Goal: Task Accomplishment & Management: Manage account settings

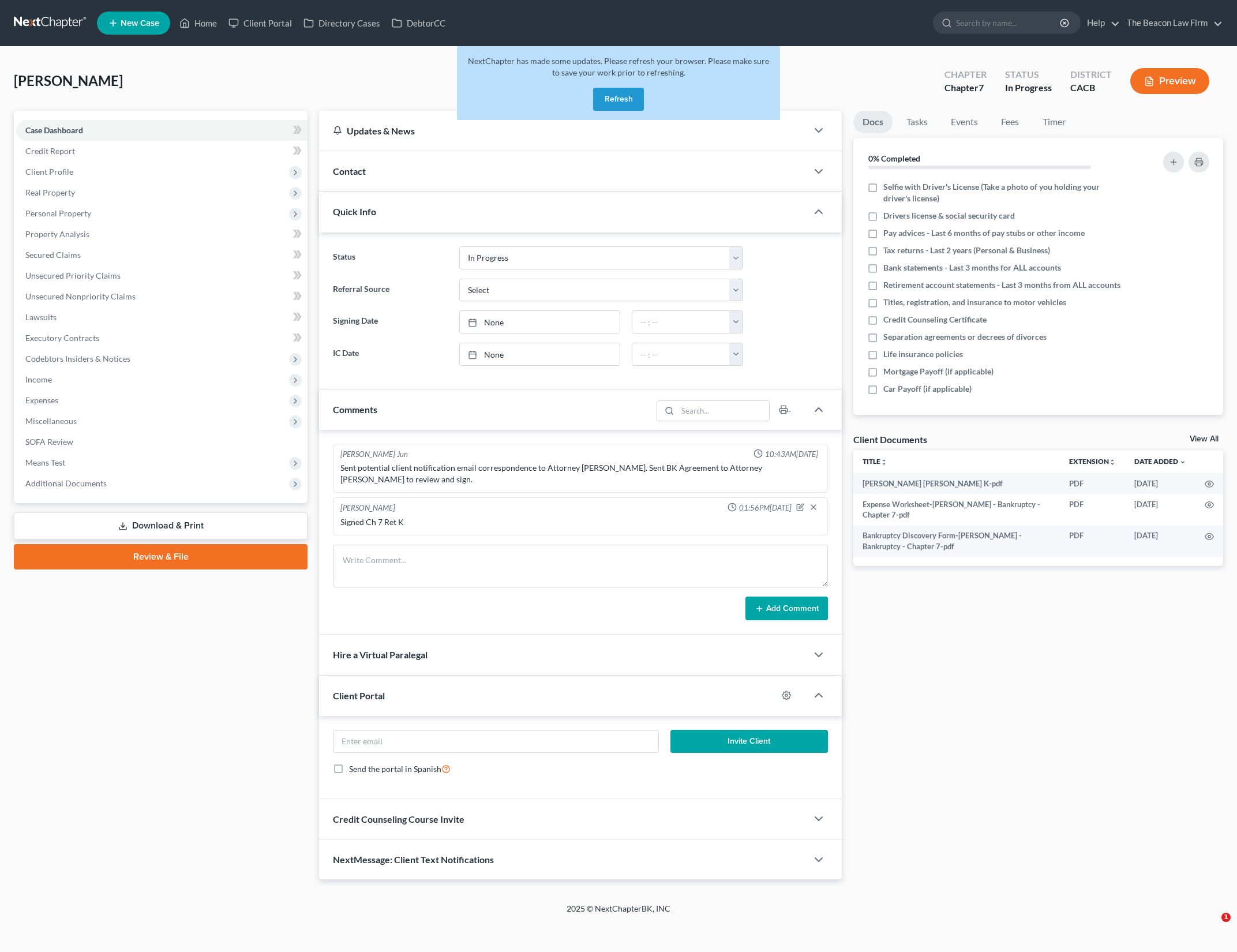
select select "3"
click at [603, 103] on button "Refresh" at bounding box center [619, 99] width 51 height 23
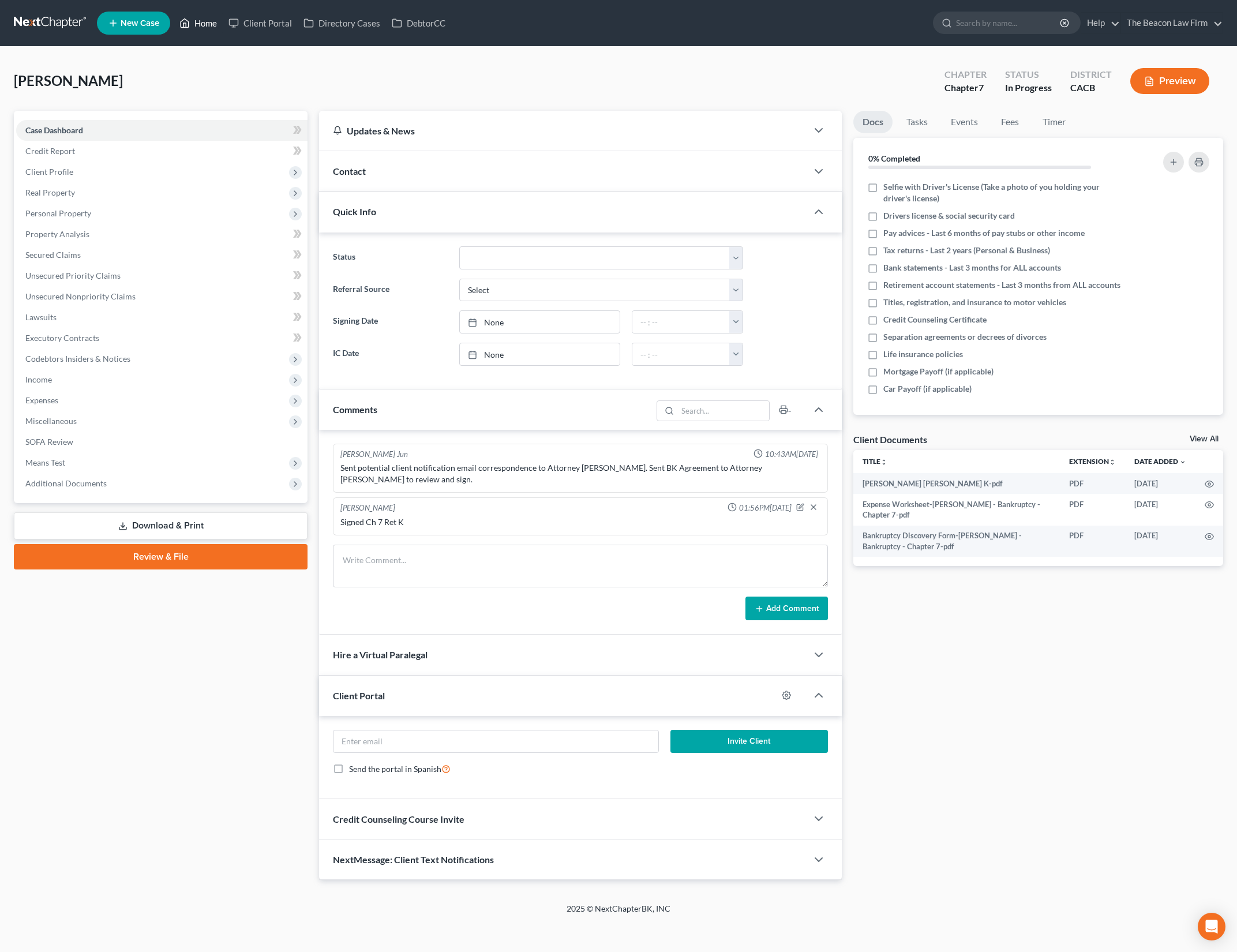
click at [198, 24] on link "Home" at bounding box center [198, 23] width 49 height 21
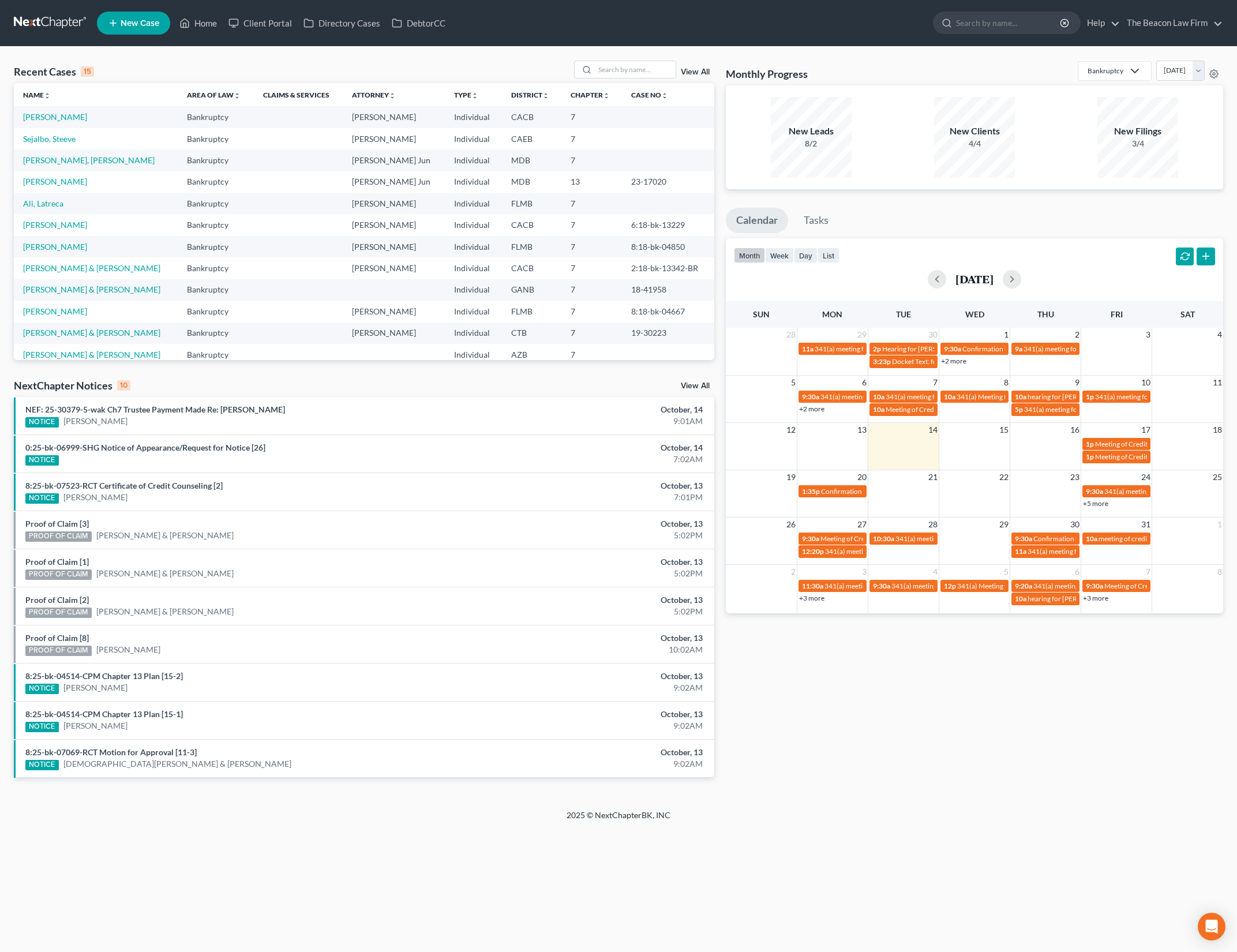
click at [932, 842] on div "Home New Case Client Portal Directory Cases DebtorCC The Beacon Law Firm gerald…" at bounding box center [618, 476] width 1237 height 952
click at [261, 67] on div "Recent Cases 15 View All" at bounding box center [364, 72] width 701 height 22
click at [627, 76] on input "search" at bounding box center [635, 70] width 81 height 17
type input "ramirez"
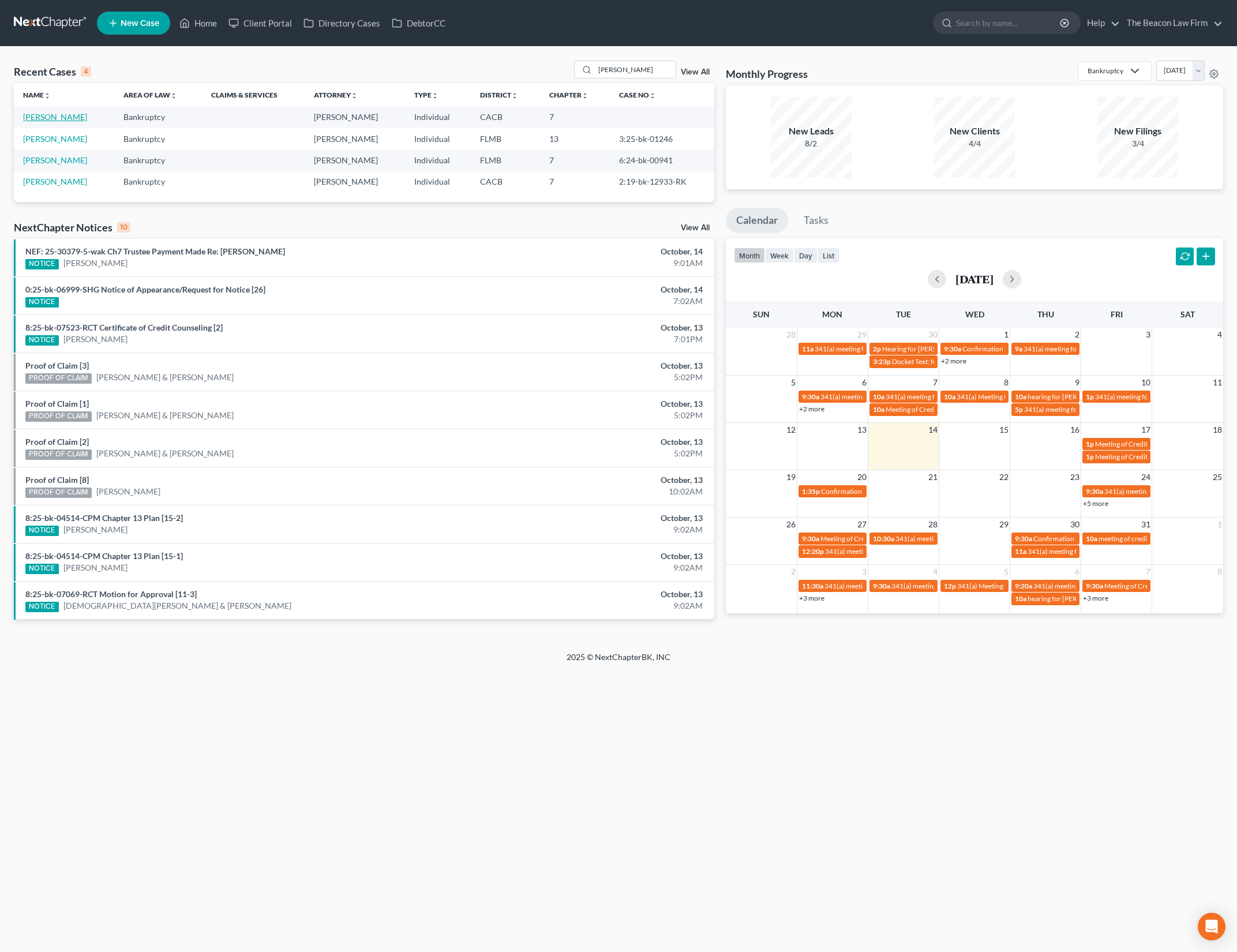
click at [57, 116] on link "Ramirez, Jamie" at bounding box center [55, 116] width 64 height 10
select select "3"
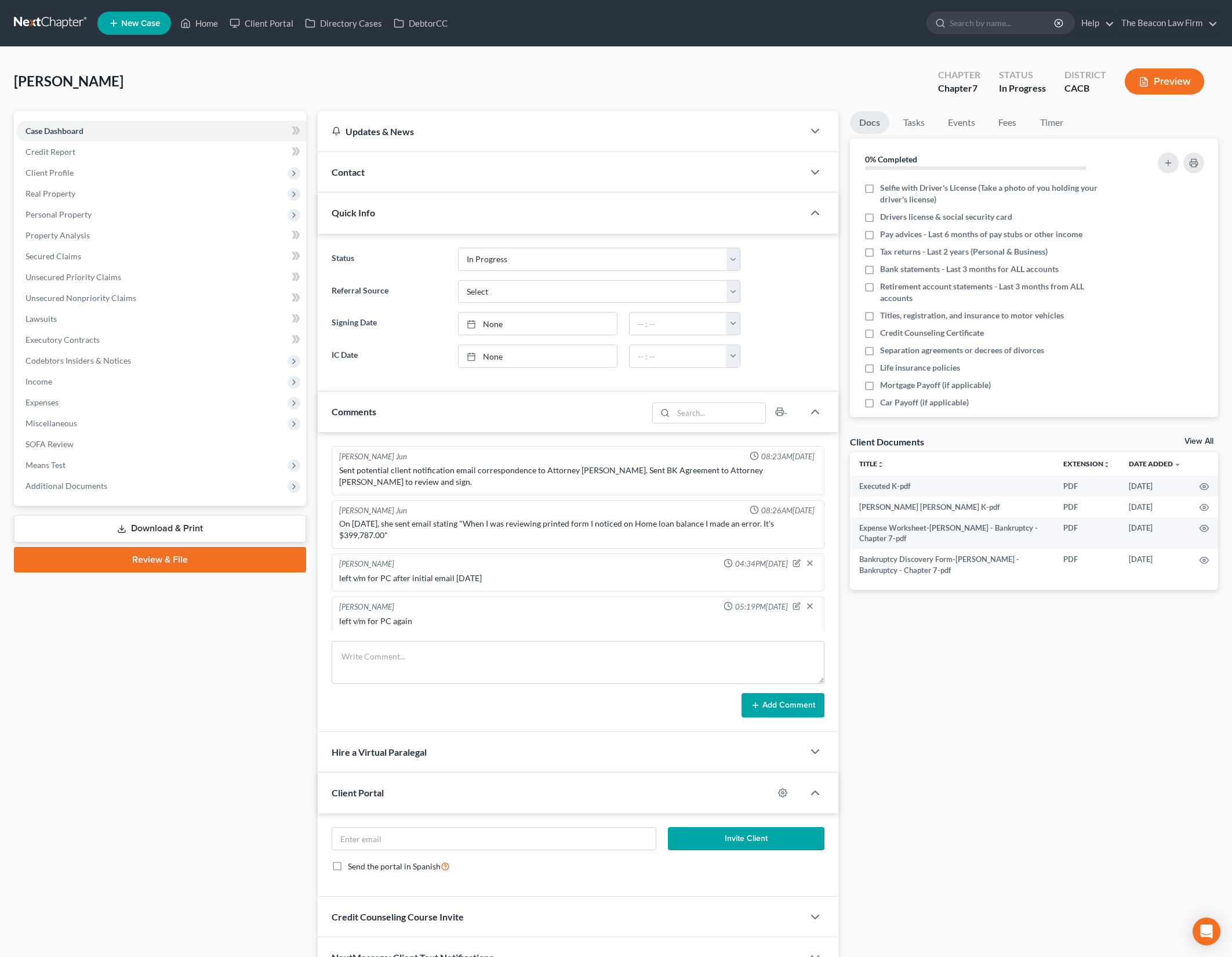
scroll to position [352, 0]
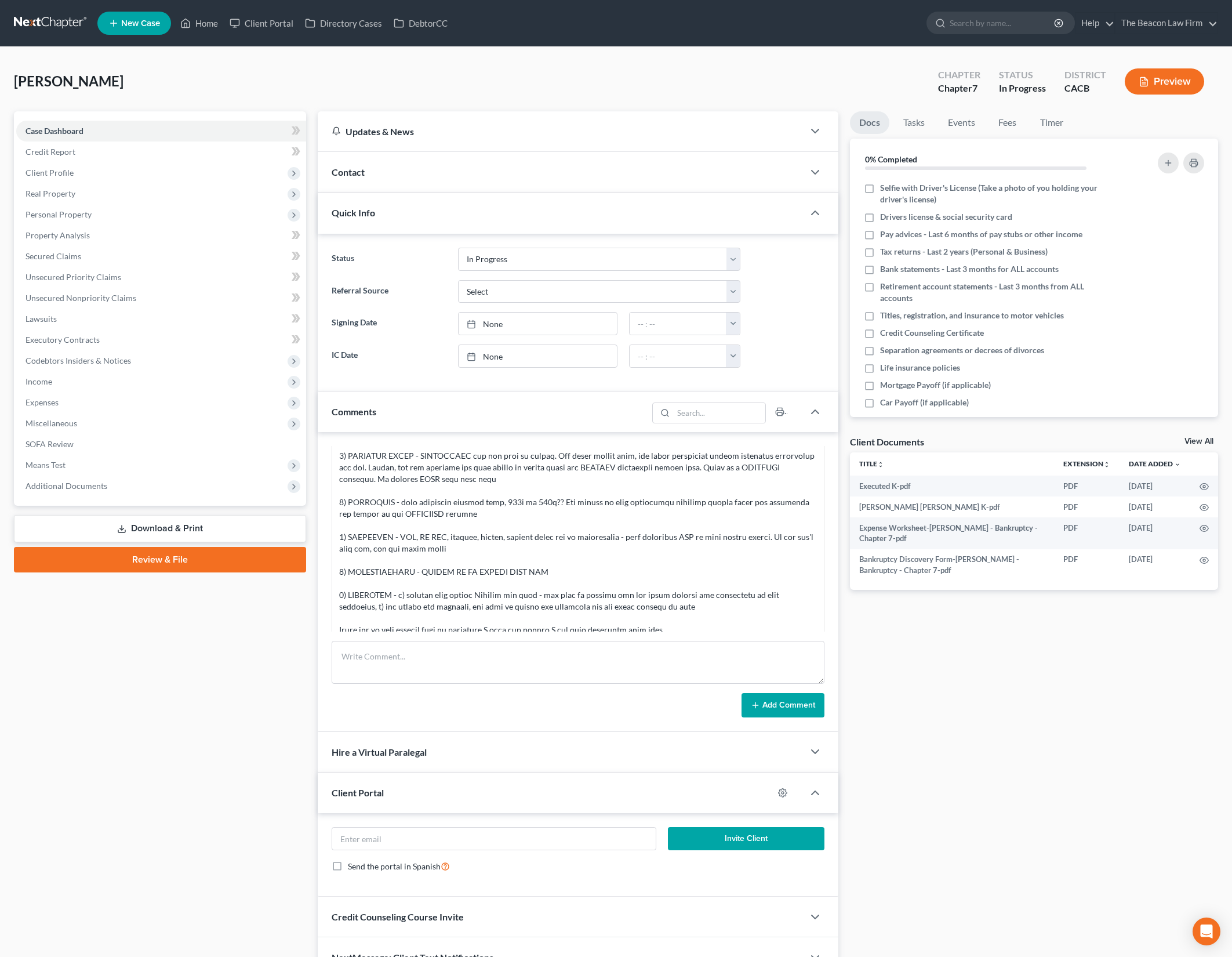
click at [129, 664] on div "Case Dashboard Payments Invoices Payments Payments Credit Report Client Profile" at bounding box center [160, 545] width 304 height 867
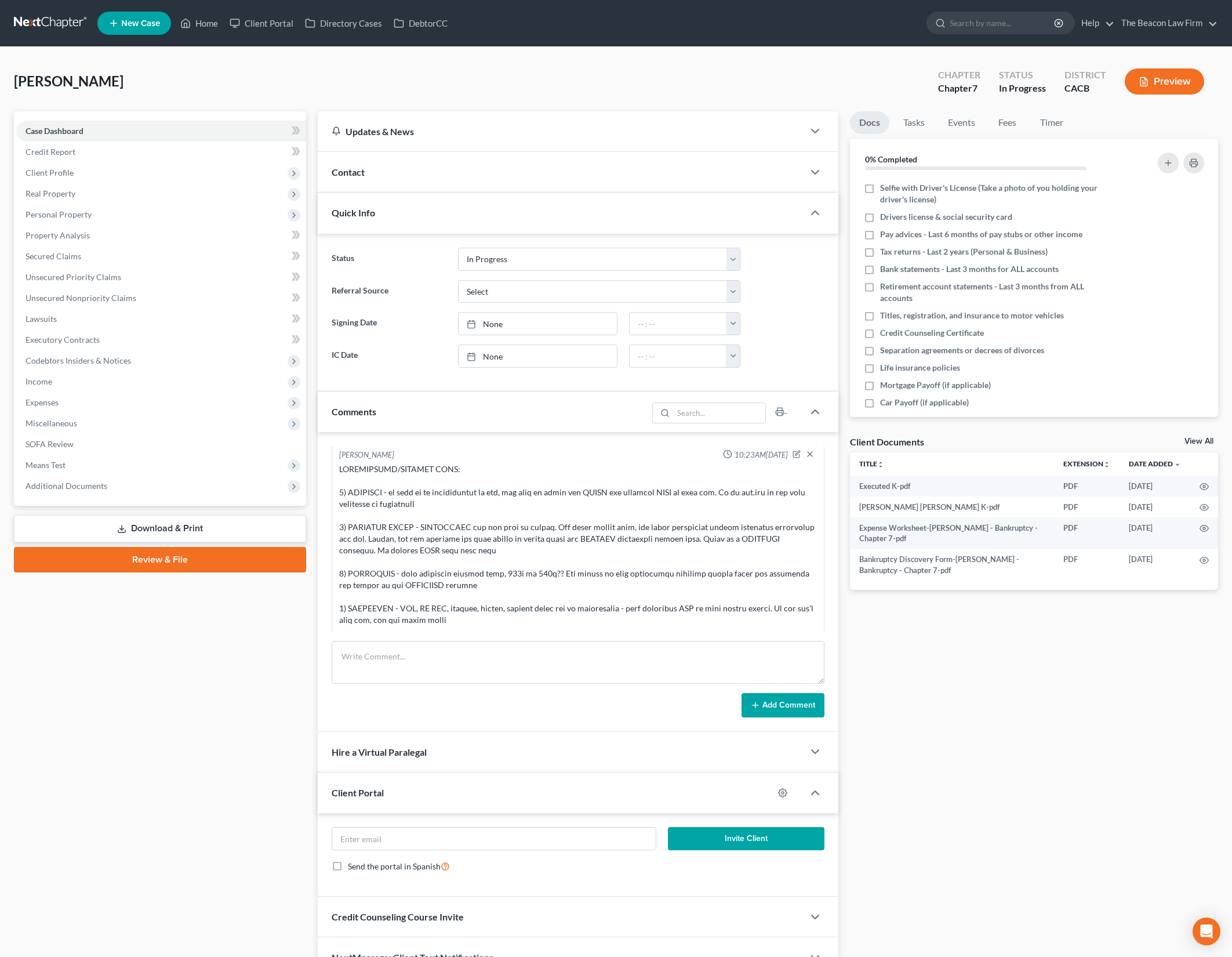
scroll to position [280, 0]
click at [654, 566] on div at bounding box center [577, 586] width 477 height 244
drag, startPoint x: 579, startPoint y: 562, endPoint x: 680, endPoint y: 569, distance: 101.2
click at [643, 566] on div at bounding box center [577, 586] width 477 height 244
click at [682, 569] on div at bounding box center [577, 586] width 477 height 244
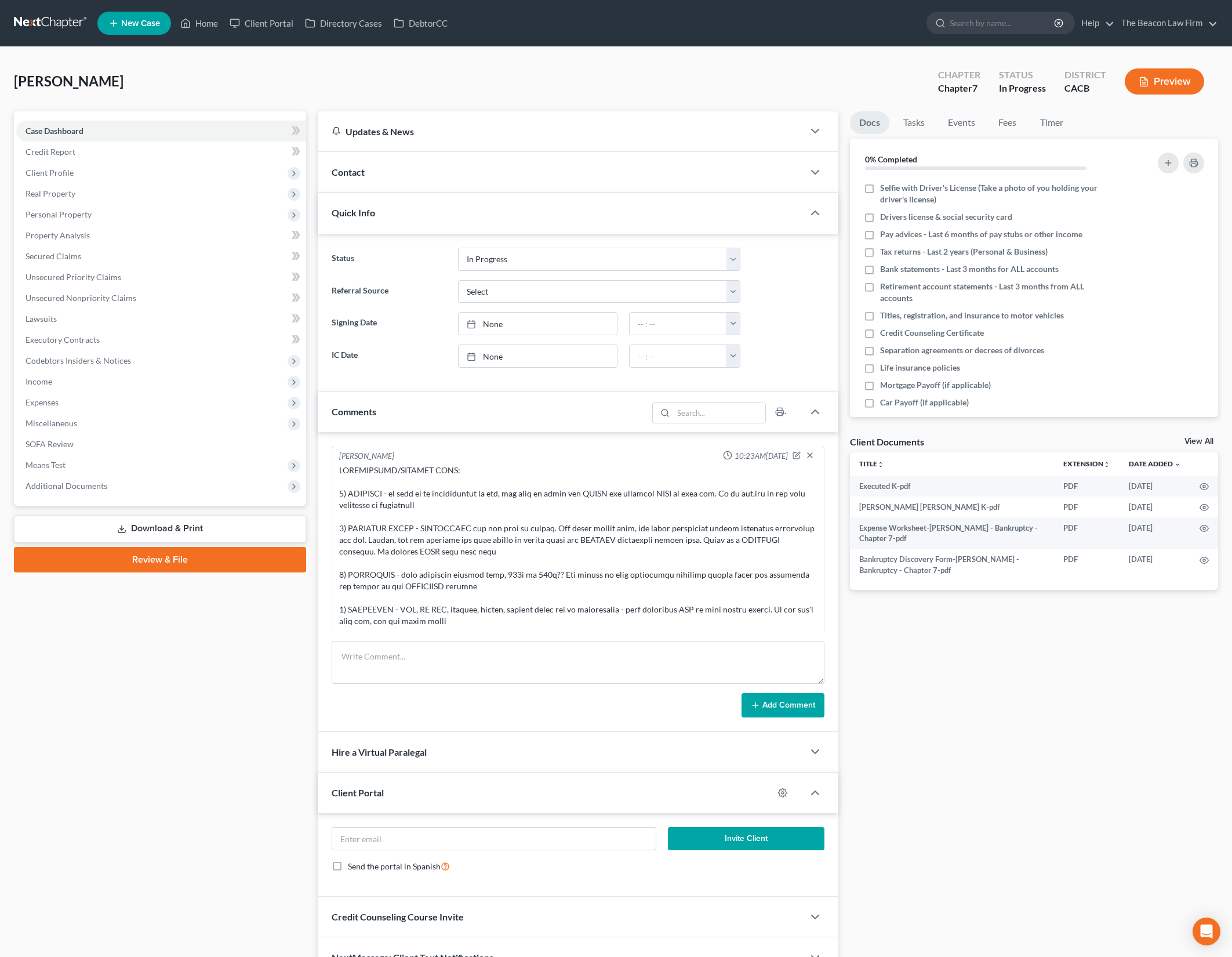
click at [728, 568] on div at bounding box center [577, 586] width 477 height 244
drag, startPoint x: 637, startPoint y: 569, endPoint x: 758, endPoint y: 577, distance: 121.3
click at [739, 575] on div at bounding box center [577, 586] width 477 height 244
click at [758, 577] on div at bounding box center [577, 586] width 477 height 244
drag, startPoint x: 656, startPoint y: 554, endPoint x: 715, endPoint y: 569, distance: 60.9
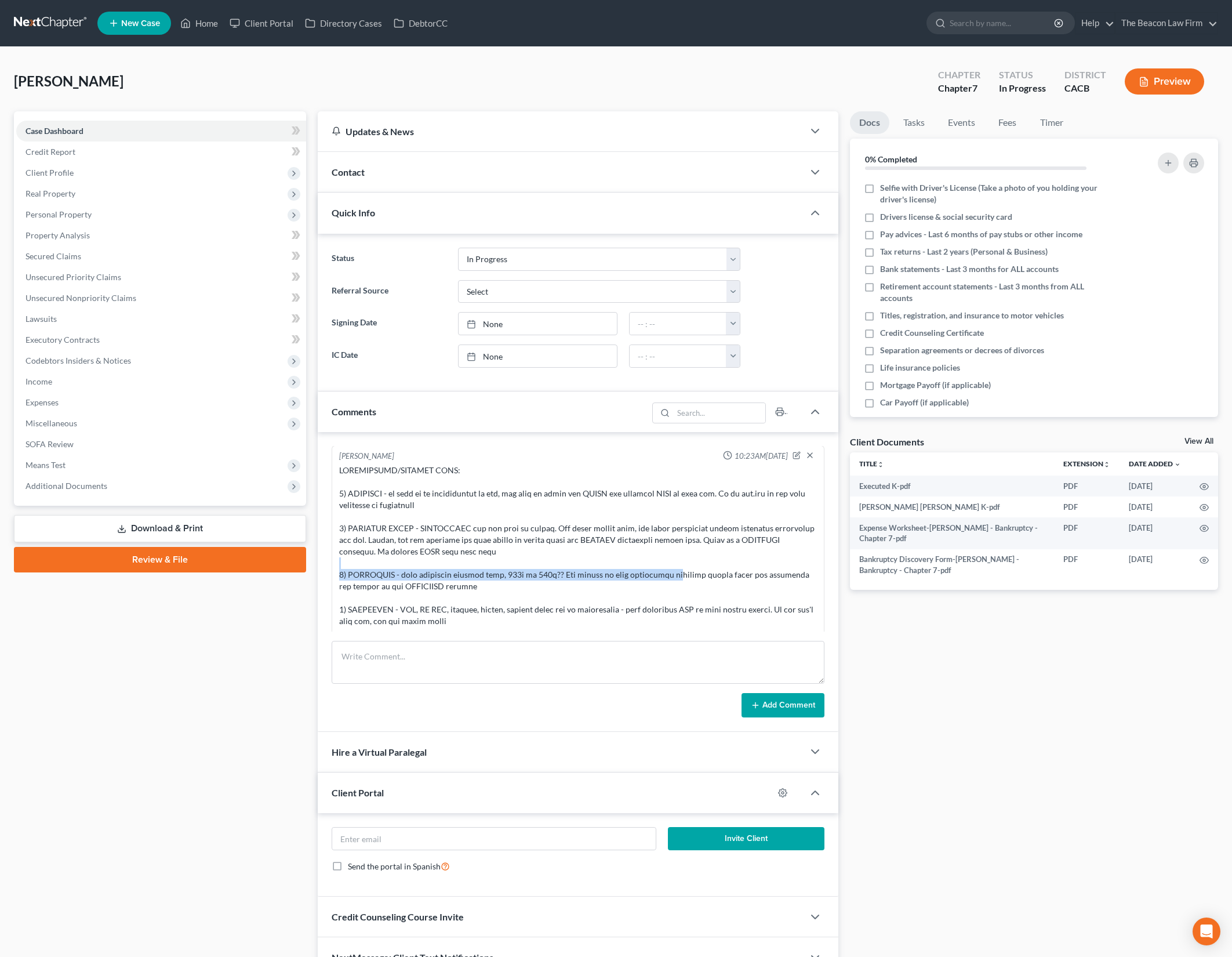
click at [709, 569] on div at bounding box center [577, 586] width 477 height 244
click at [715, 569] on div at bounding box center [577, 586] width 477 height 244
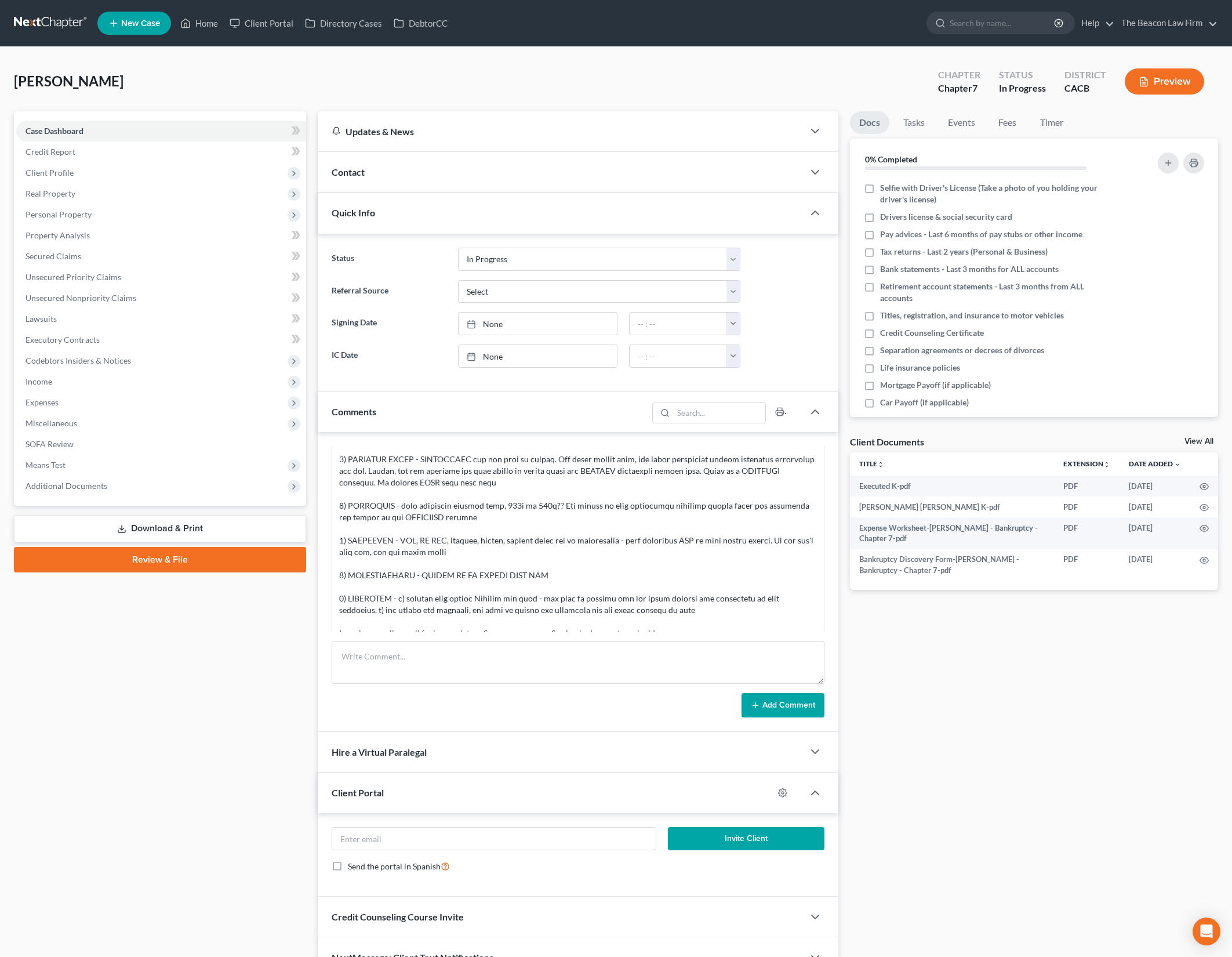
scroll to position [352, 0]
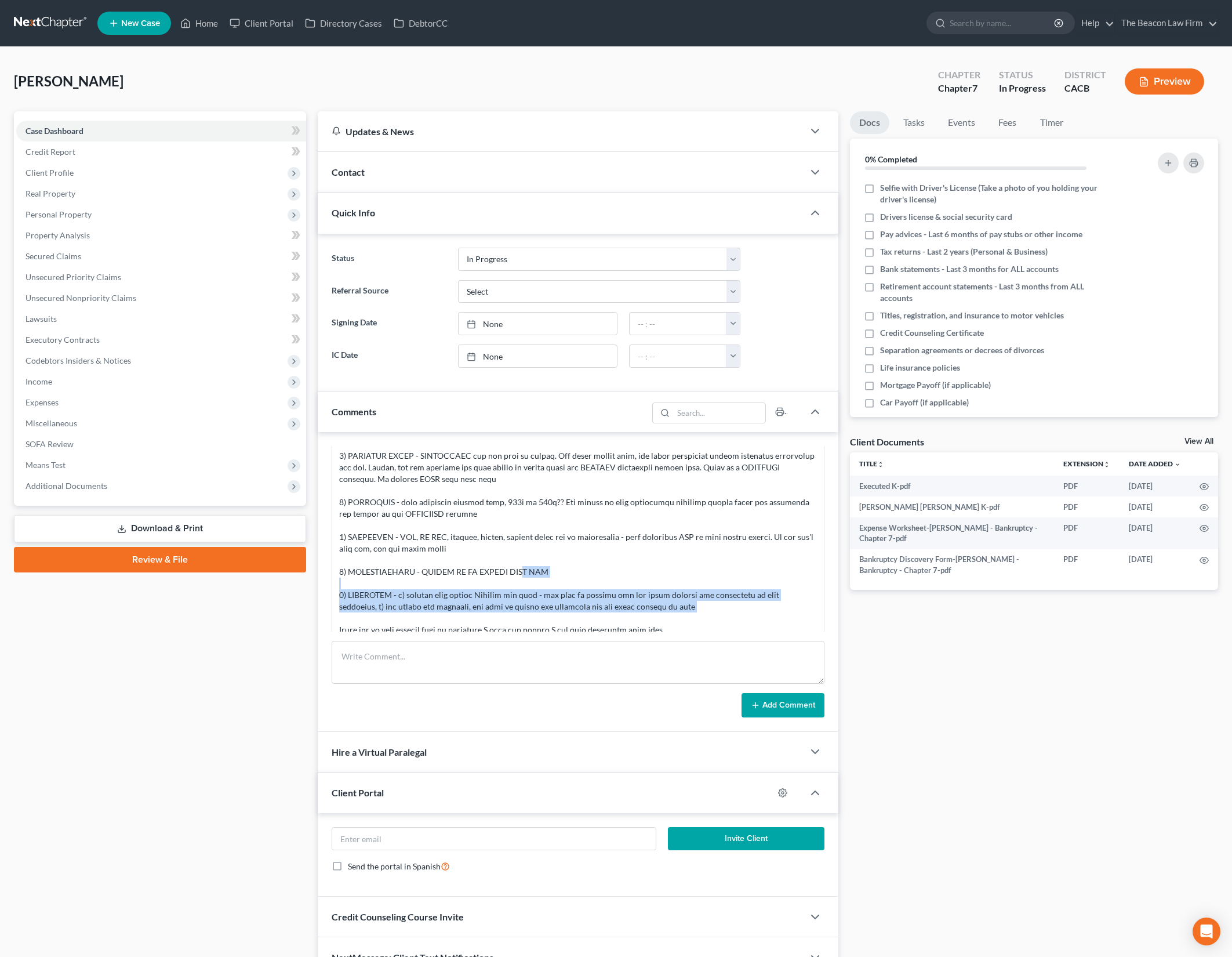
drag, startPoint x: 537, startPoint y: 564, endPoint x: 579, endPoint y: 602, distance: 56.6
click at [579, 602] on div at bounding box center [577, 514] width 477 height 244
drag, startPoint x: 547, startPoint y: 579, endPoint x: 606, endPoint y: 610, distance: 66.6
click at [606, 610] on div at bounding box center [577, 514] width 477 height 244
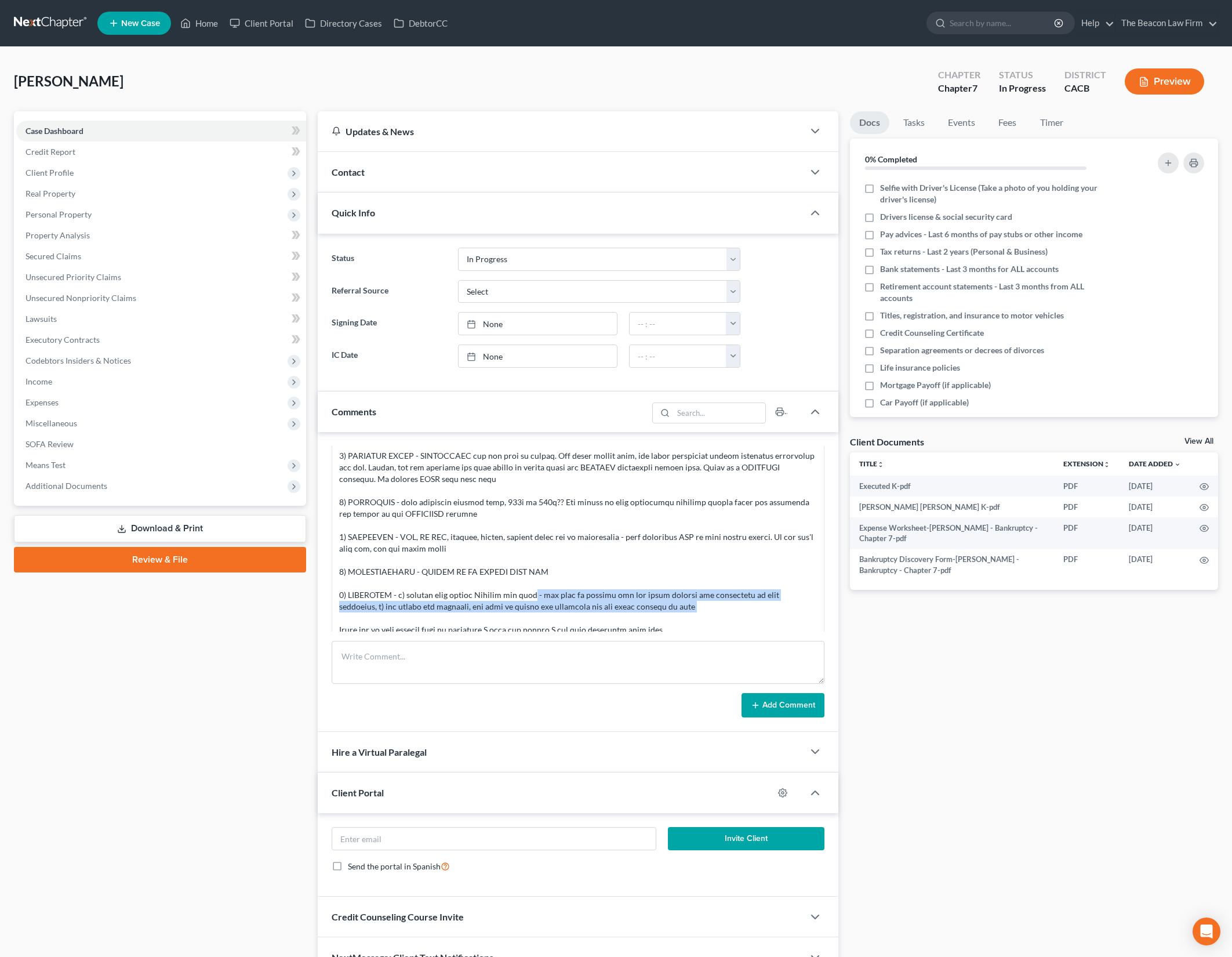
click at [606, 610] on div at bounding box center [577, 514] width 477 height 244
drag, startPoint x: 627, startPoint y: 585, endPoint x: 679, endPoint y: 606, distance: 56.1
click at [679, 606] on div at bounding box center [577, 514] width 477 height 244
drag, startPoint x: 487, startPoint y: 576, endPoint x: 621, endPoint y: 601, distance: 136.3
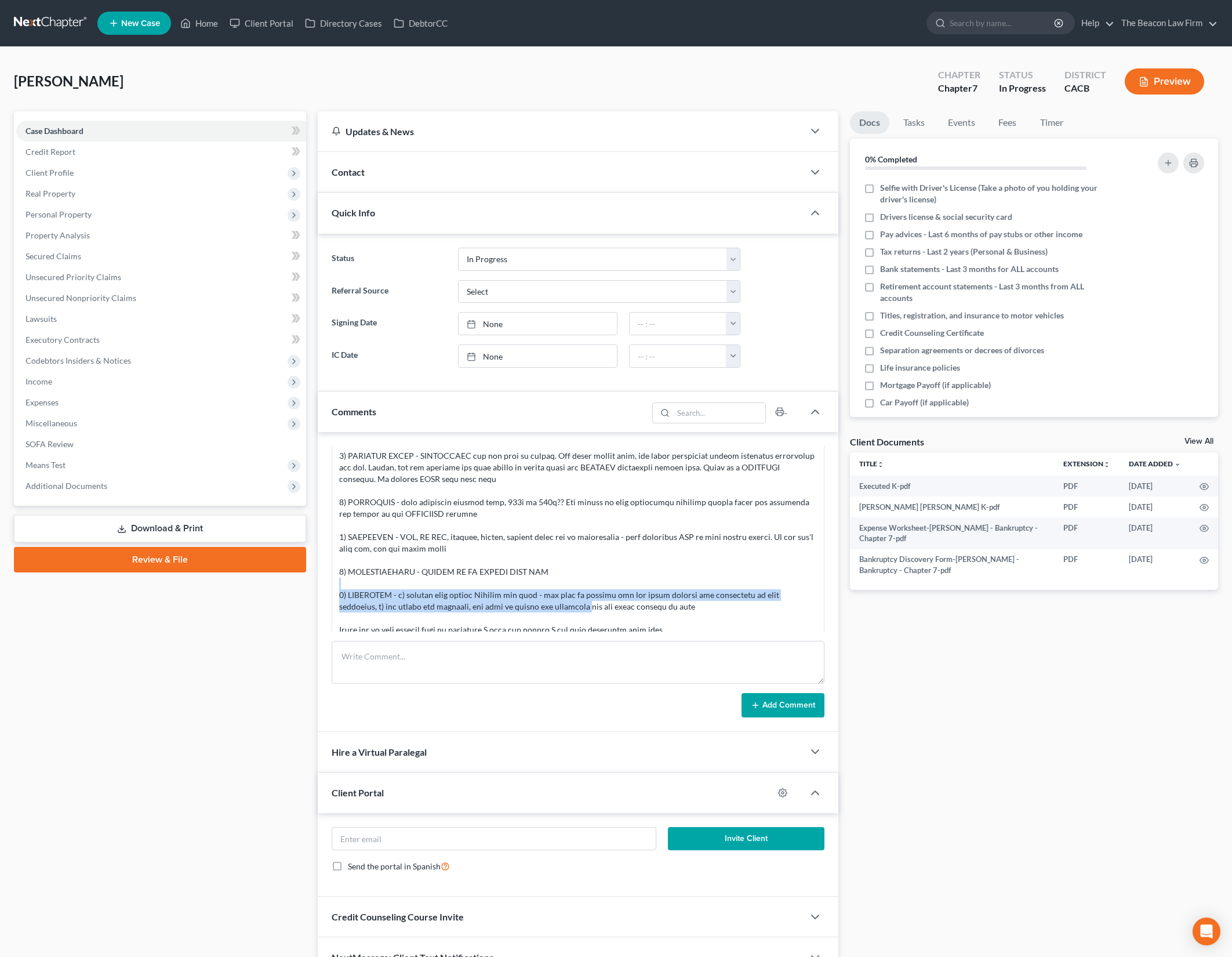
click at [621, 601] on div at bounding box center [577, 514] width 477 height 244
click at [621, 601] on div at bounding box center [577, 514] width 477 height 244
drag, startPoint x: 454, startPoint y: 562, endPoint x: 573, endPoint y: 598, distance: 124.3
click at [573, 598] on div at bounding box center [577, 514] width 477 height 244
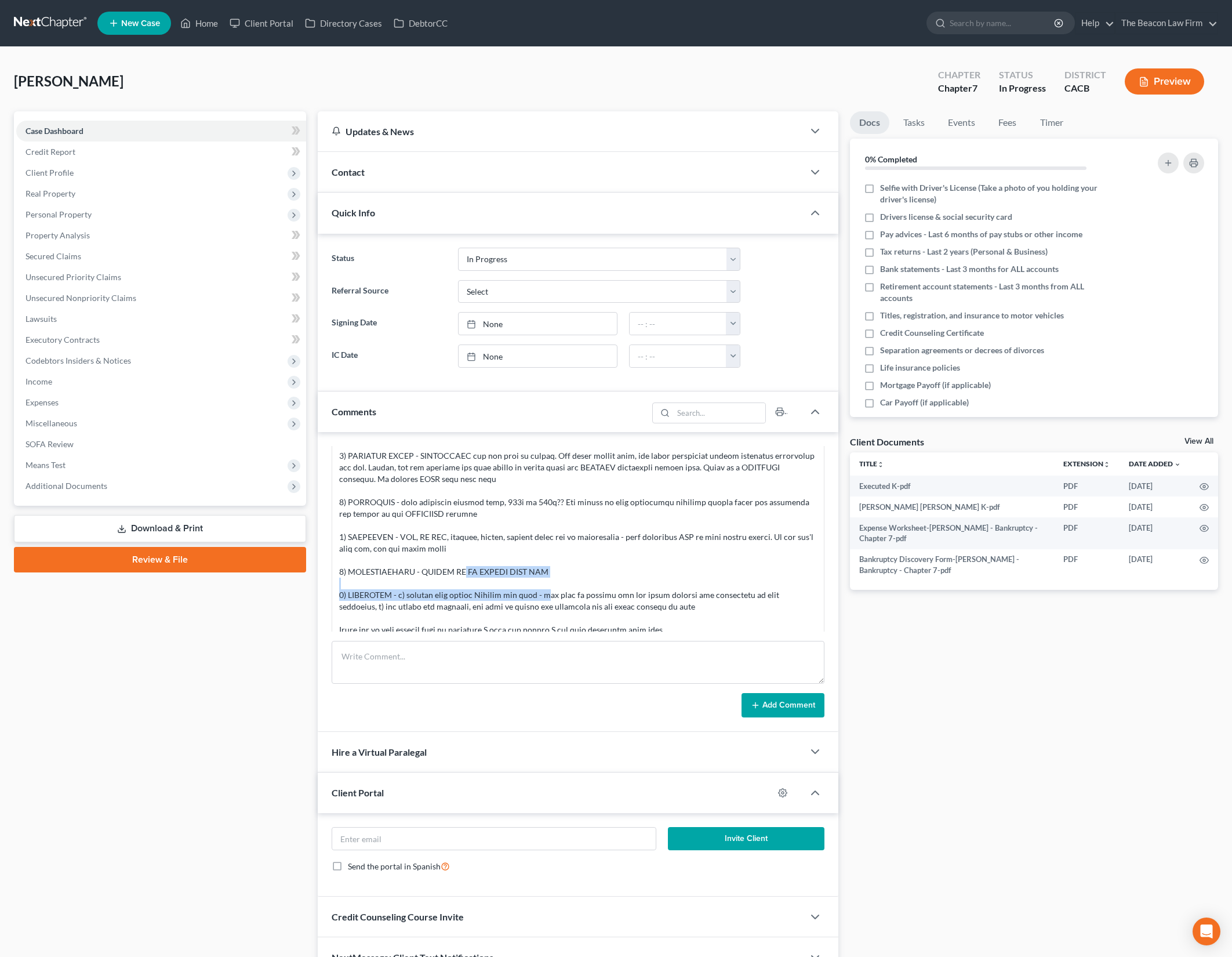
drag, startPoint x: 489, startPoint y: 562, endPoint x: 609, endPoint y: 603, distance: 126.8
click at [606, 603] on div at bounding box center [577, 514] width 477 height 244
click at [609, 603] on div at bounding box center [577, 514] width 477 height 244
drag, startPoint x: 517, startPoint y: 576, endPoint x: 600, endPoint y: 601, distance: 86.7
click at [594, 600] on div at bounding box center [577, 514] width 477 height 244
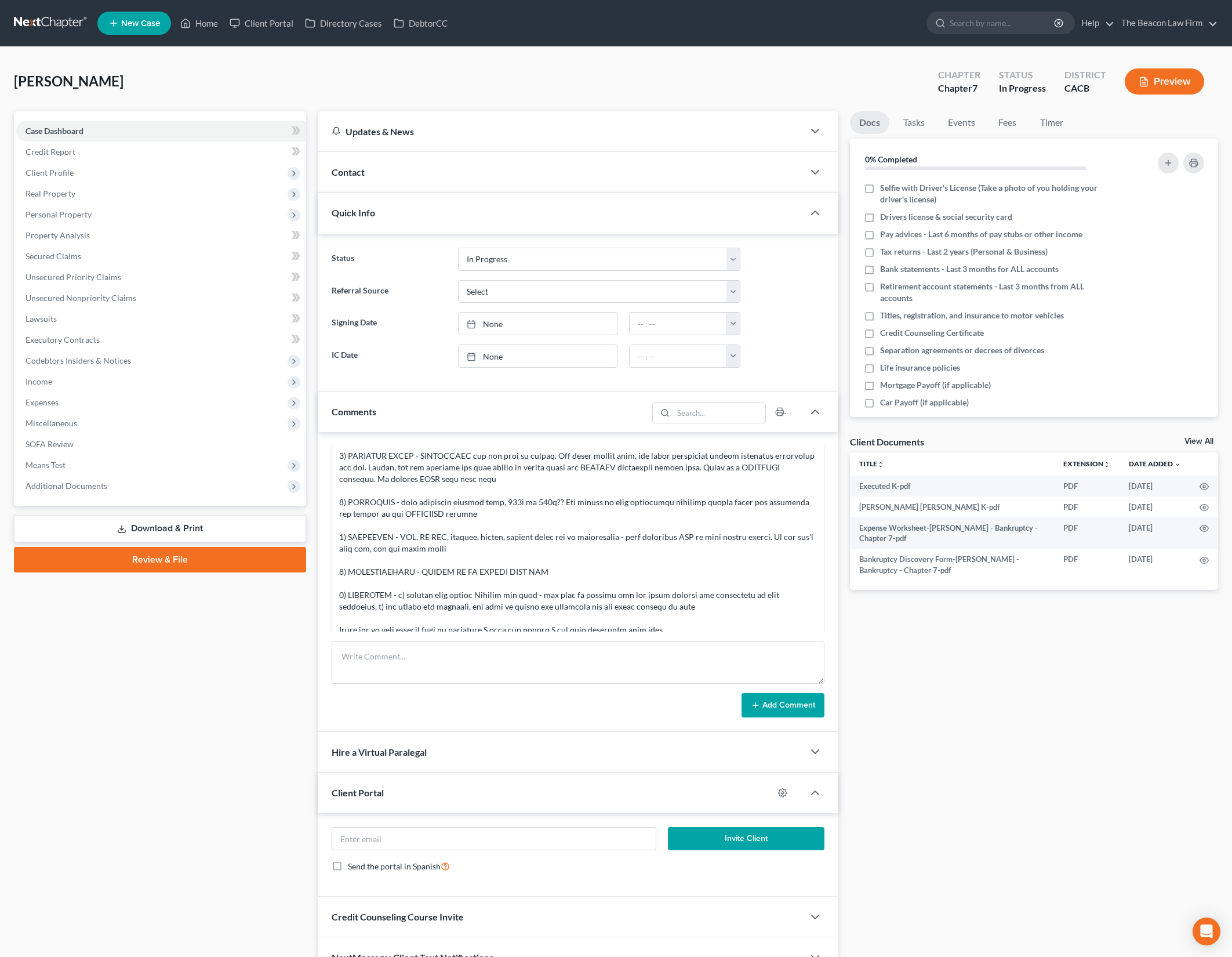
click at [601, 601] on div at bounding box center [577, 514] width 477 height 244
drag, startPoint x: 614, startPoint y: 587, endPoint x: 659, endPoint y: 600, distance: 46.8
click at [650, 600] on div at bounding box center [577, 514] width 477 height 244
click at [659, 600] on div at bounding box center [577, 514] width 477 height 244
click at [609, 605] on div at bounding box center [577, 514] width 477 height 244
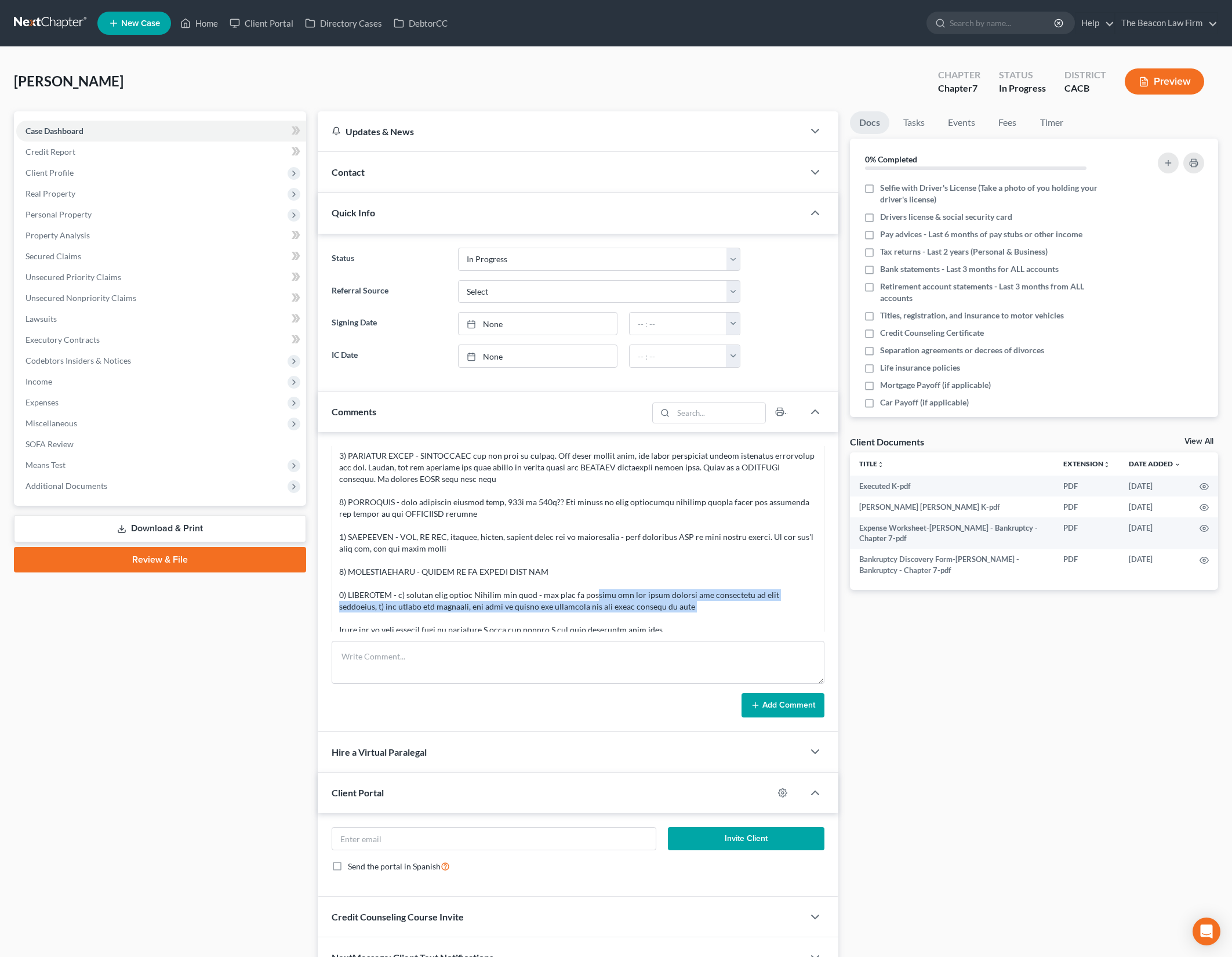
drag, startPoint x: 610, startPoint y: 586, endPoint x: 676, endPoint y: 612, distance: 70.9
click at [676, 612] on div at bounding box center [577, 514] width 477 height 244
click at [507, 656] on textarea at bounding box center [577, 661] width 492 height 43
paste textarea "1) MISCELLANEOUS - For debt consolidation, you need to have proper data. You li…"
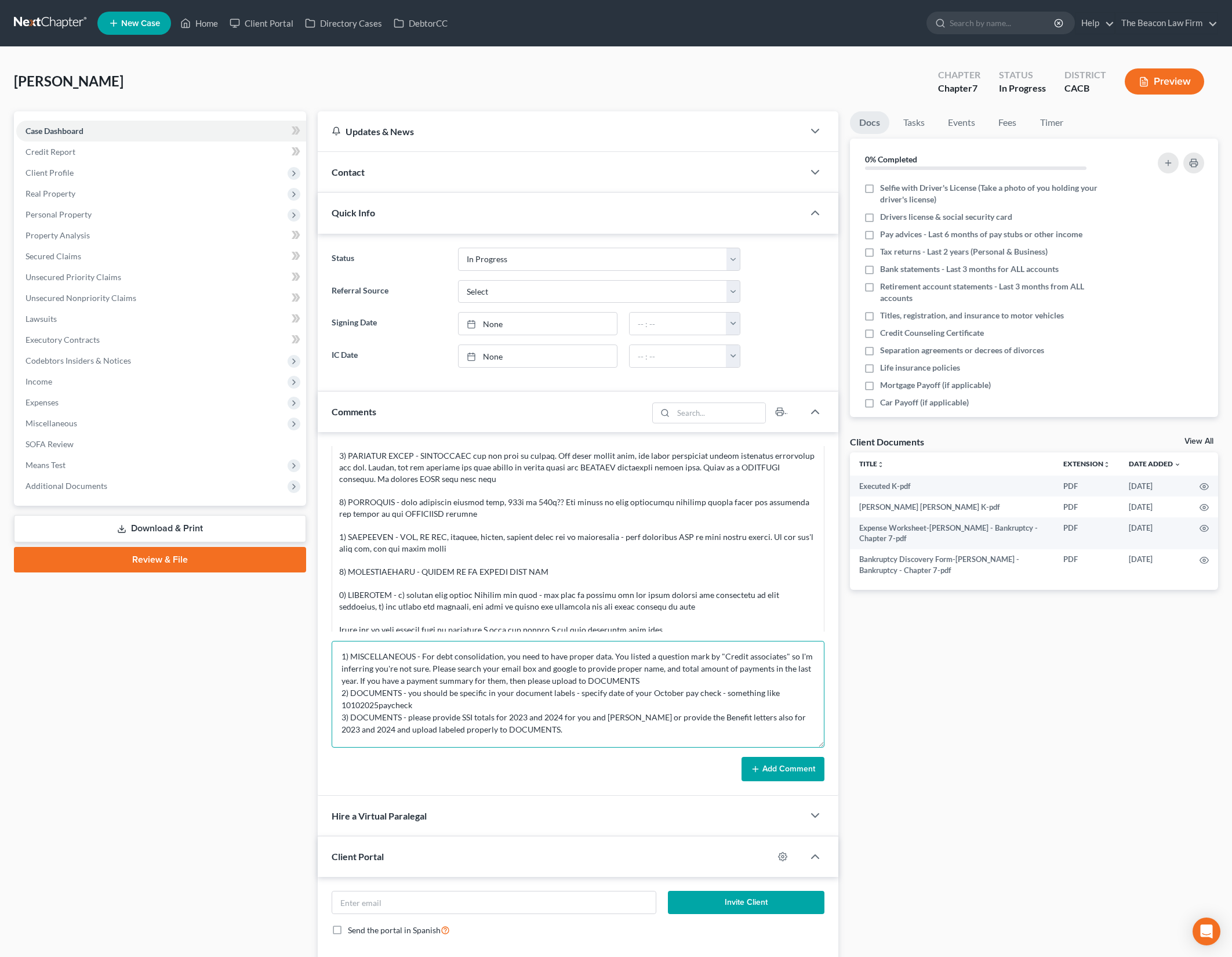
scroll to position [0, 0]
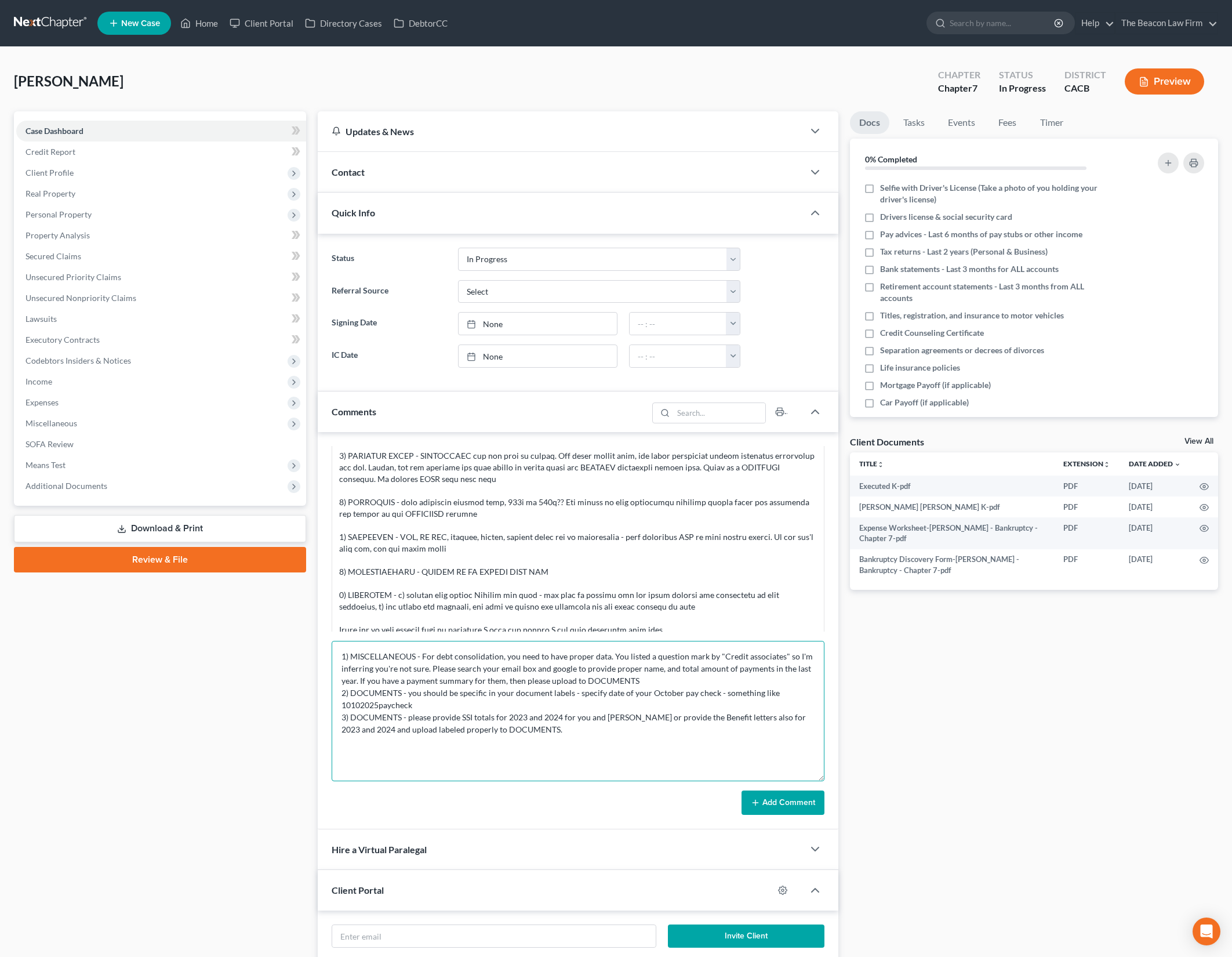
drag, startPoint x: 823, startPoint y: 676, endPoint x: 831, endPoint y: 774, distance: 98.3
click at [831, 774] on div "Myoung Jun 08:23AM, 08/06/2025 Sent potential client notification email corresp…" at bounding box center [578, 631] width 520 height 397
click at [665, 677] on textarea "1) MISCELLANEOUS - For debt consolidation, you need to have proper data. You li…" at bounding box center [577, 711] width 492 height 141
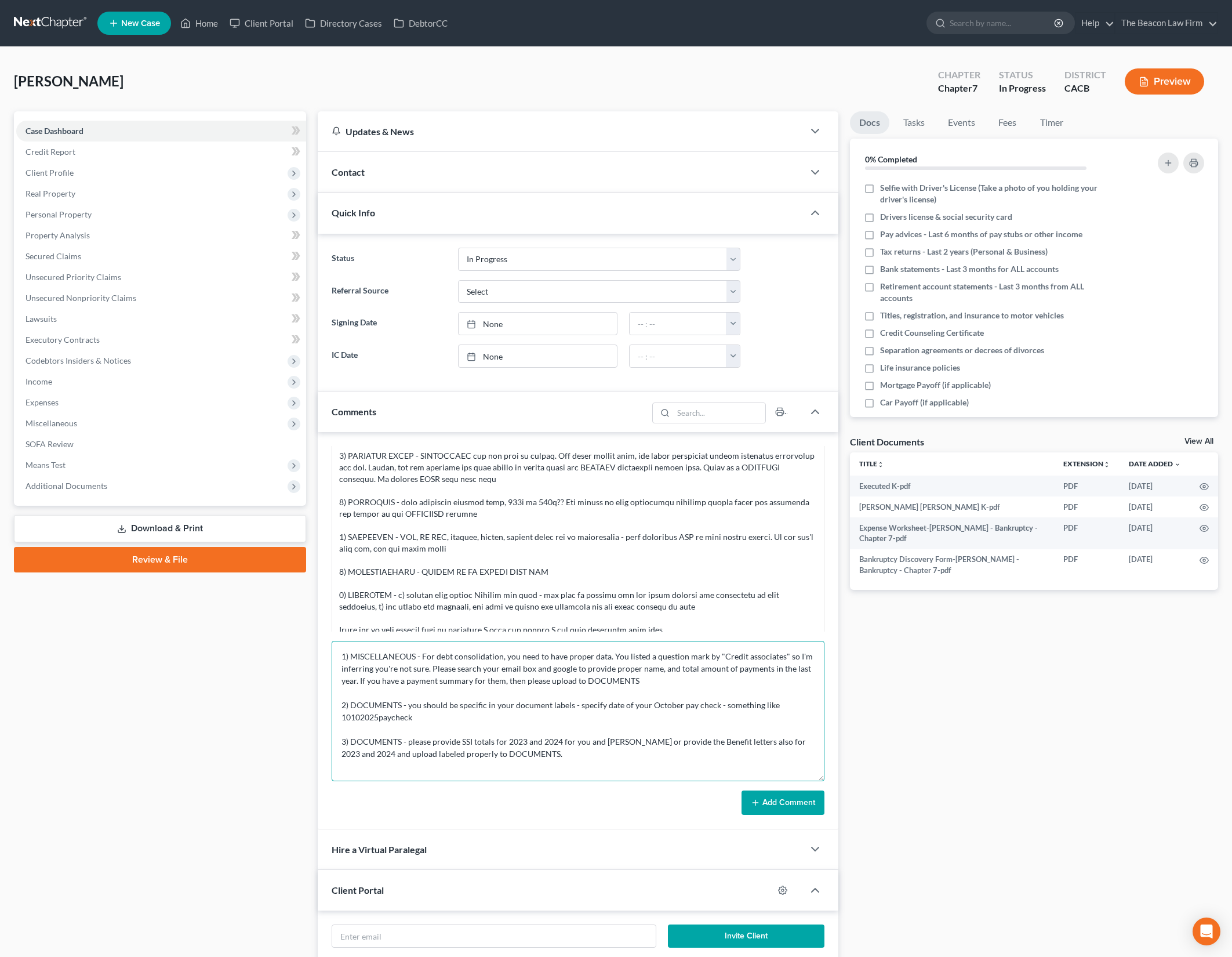
type textarea "1) MISCELLANEOUS - For debt consolidation, you need to have proper data. You li…"
click at [788, 805] on button "Add Comment" at bounding box center [783, 802] width 83 height 24
click at [1083, 751] on div "Docs Tasks Events Fees Timer 0% Completed Nothing here yet! Selfie with Driver'…" at bounding box center [1034, 593] width 380 height 964
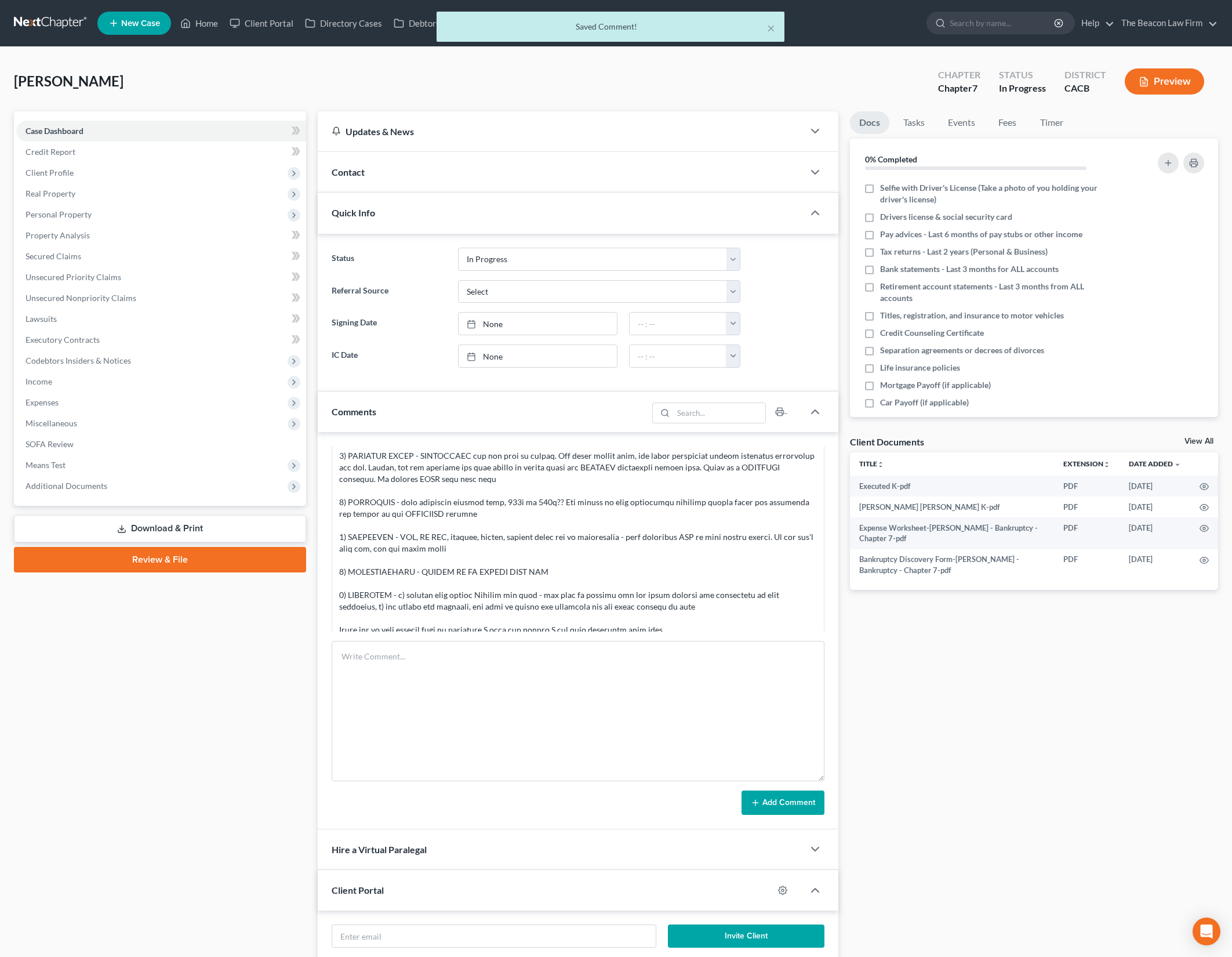
scroll to position [487, 0]
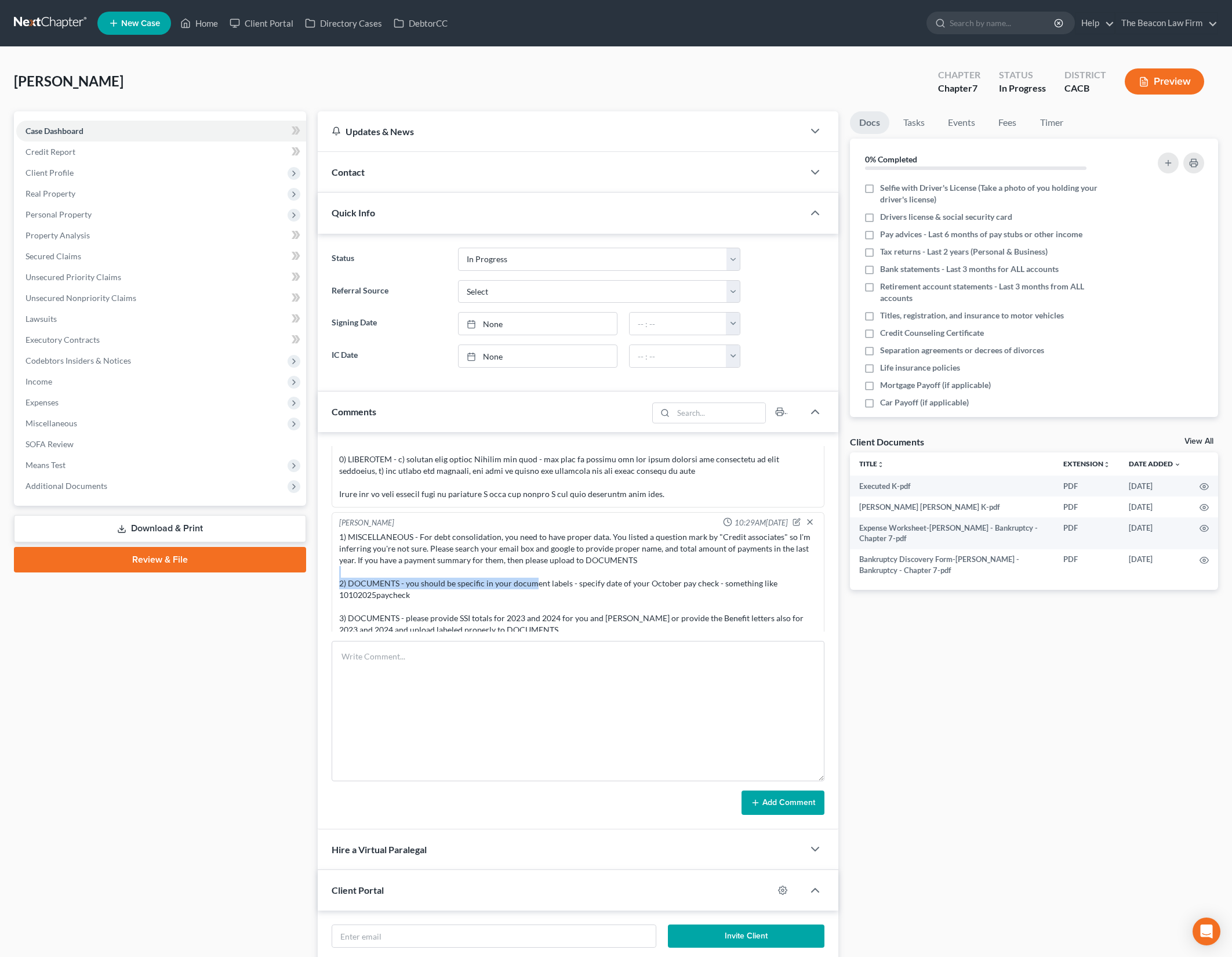
drag, startPoint x: 481, startPoint y: 557, endPoint x: 610, endPoint y: 585, distance: 132.0
click at [592, 581] on div "1) MISCELLANEOUS - For debt consolidation, you need to have proper data. You li…" at bounding box center [577, 583] width 477 height 104
click at [610, 585] on div "1) MISCELLANEOUS - For debt consolidation, you need to have proper data. You li…" at bounding box center [577, 583] width 477 height 104
drag, startPoint x: 204, startPoint y: 23, endPoint x: 346, endPoint y: 66, distance: 148.4
click at [204, 23] on link "Home" at bounding box center [199, 23] width 49 height 21
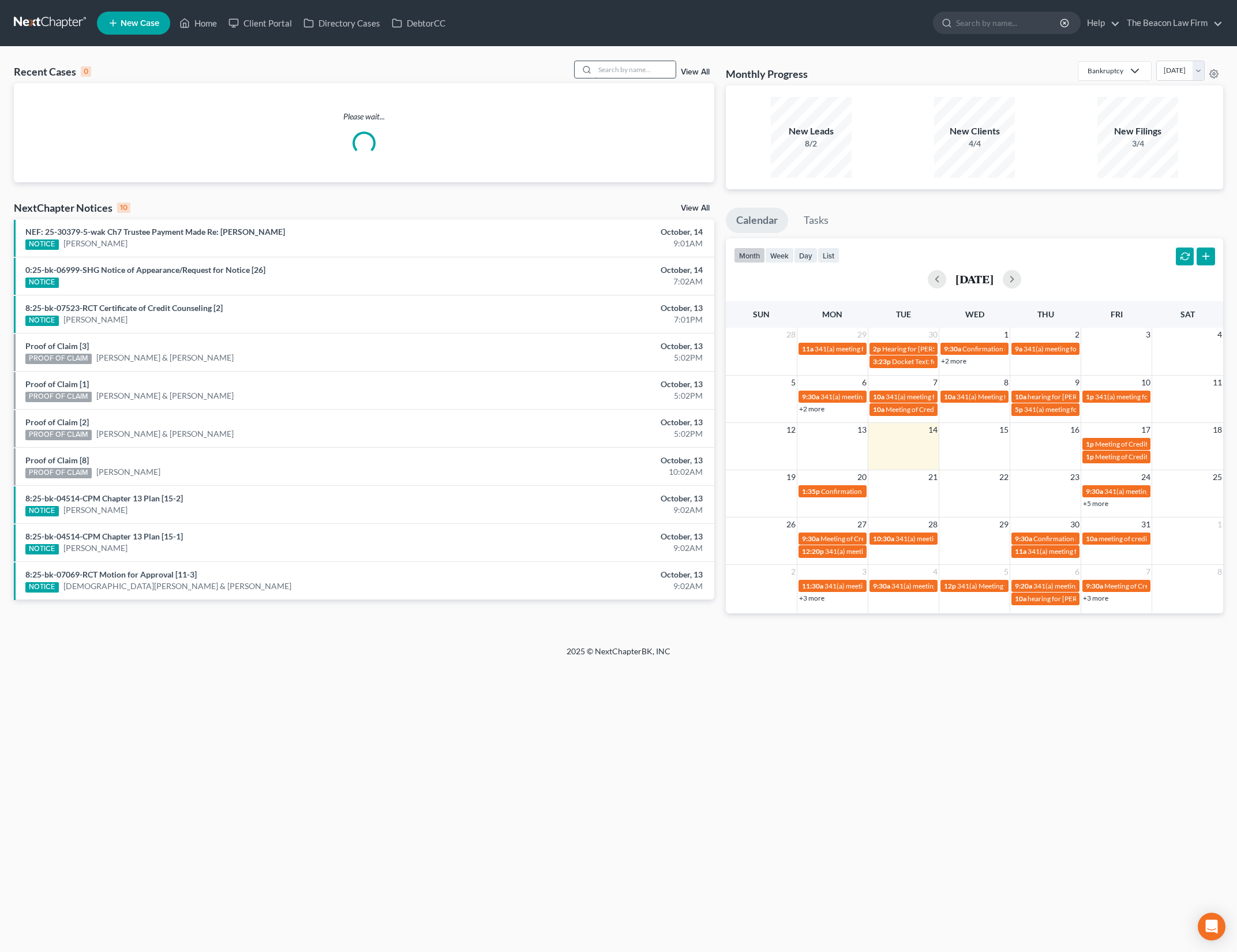
click at [628, 73] on input "search" at bounding box center [635, 70] width 81 height 17
type input "arlene"
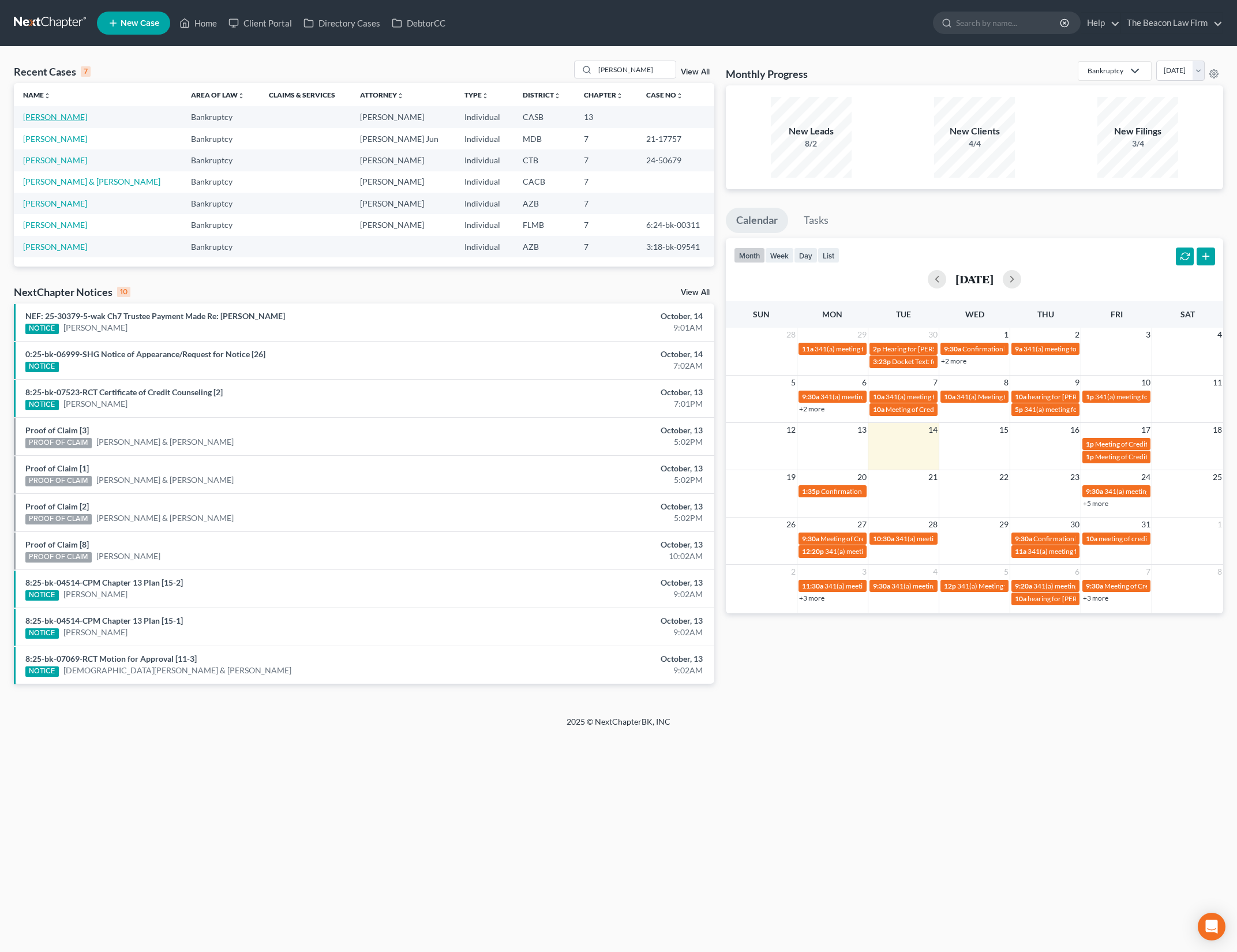
click at [50, 113] on link "Nave, Arlene" at bounding box center [55, 116] width 64 height 10
select select "3"
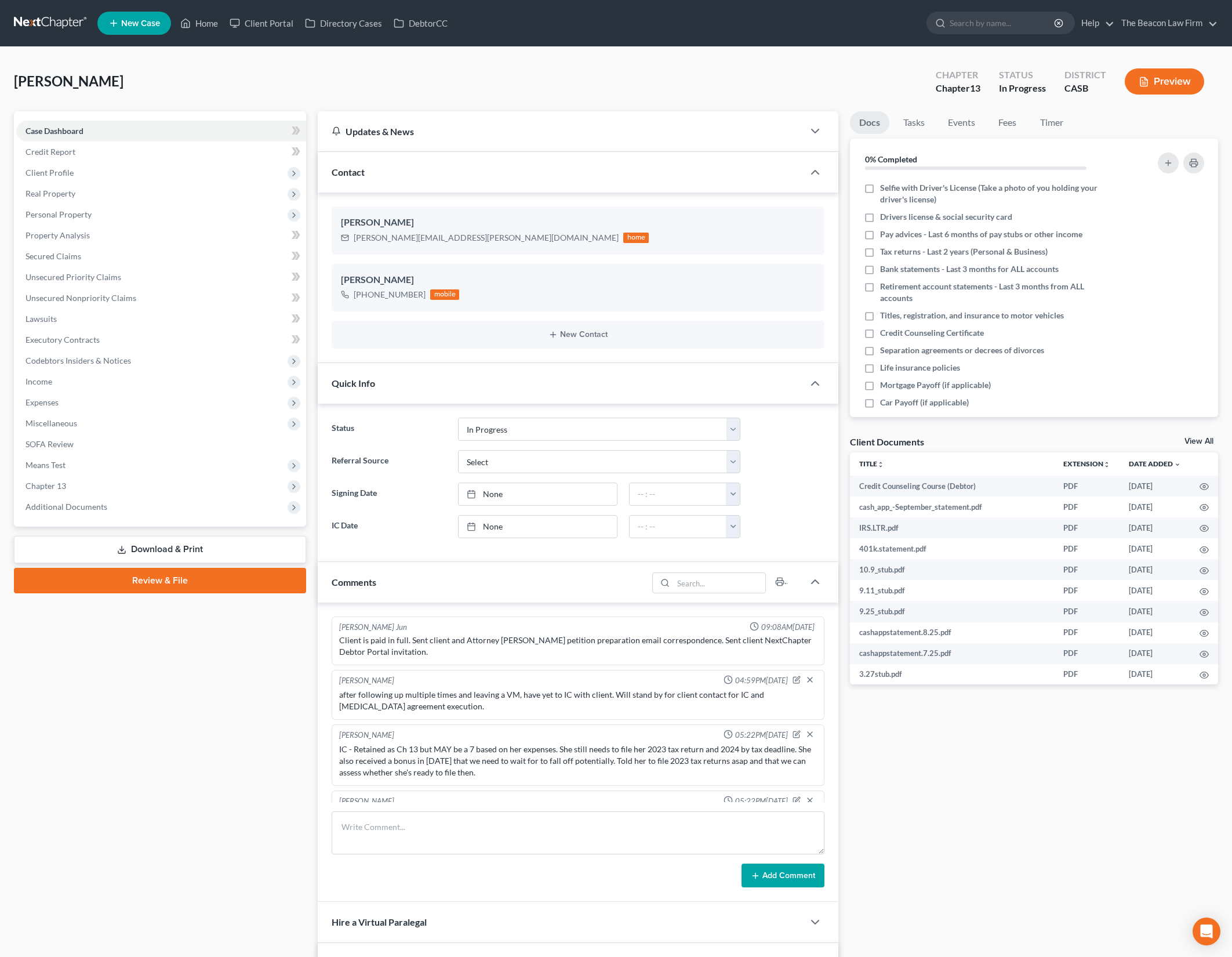
scroll to position [1616, 0]
